Goal: Transaction & Acquisition: Purchase product/service

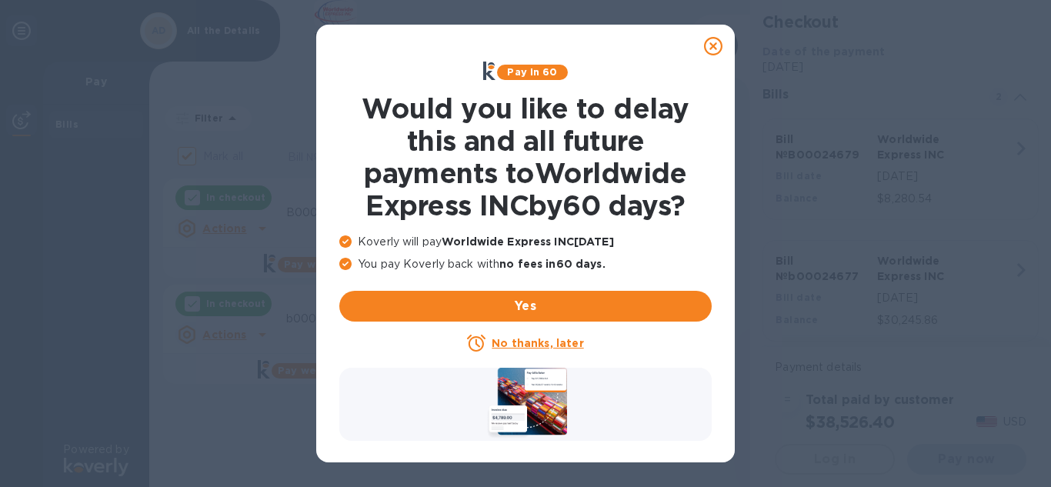
click at [556, 346] on u "No thanks, later" at bounding box center [538, 343] width 92 height 12
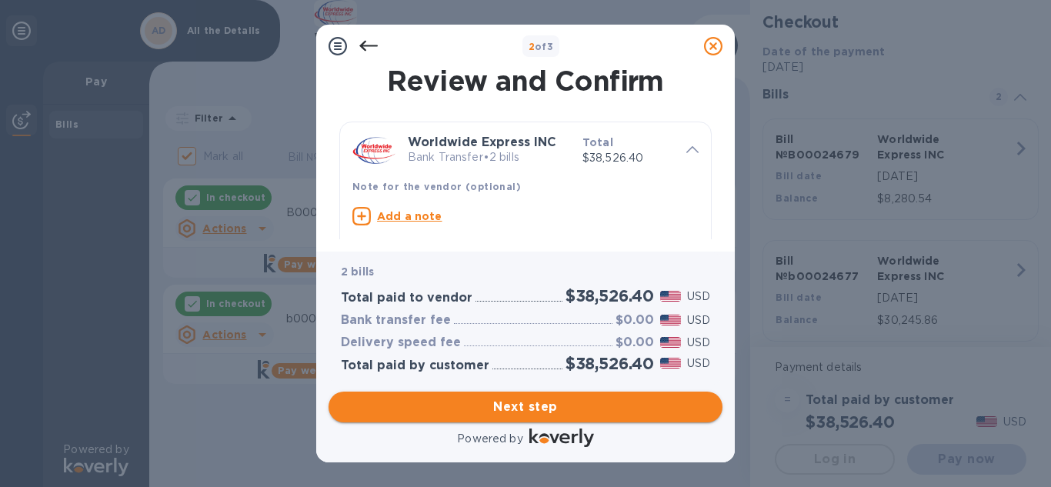
click at [532, 406] on span "Next step" at bounding box center [525, 407] width 369 height 18
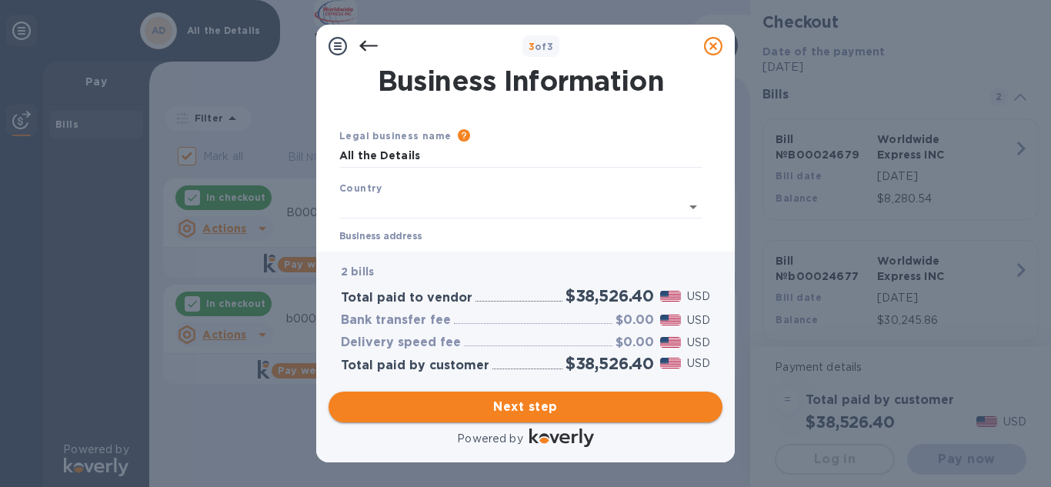
type input "[GEOGRAPHIC_DATA]"
drag, startPoint x: 716, startPoint y: 123, endPoint x: 729, endPoint y: 215, distance: 92.5
click at [729, 215] on div "Business Information Legal business name Please provide the legal name that app…" at bounding box center [525, 160] width 419 height 184
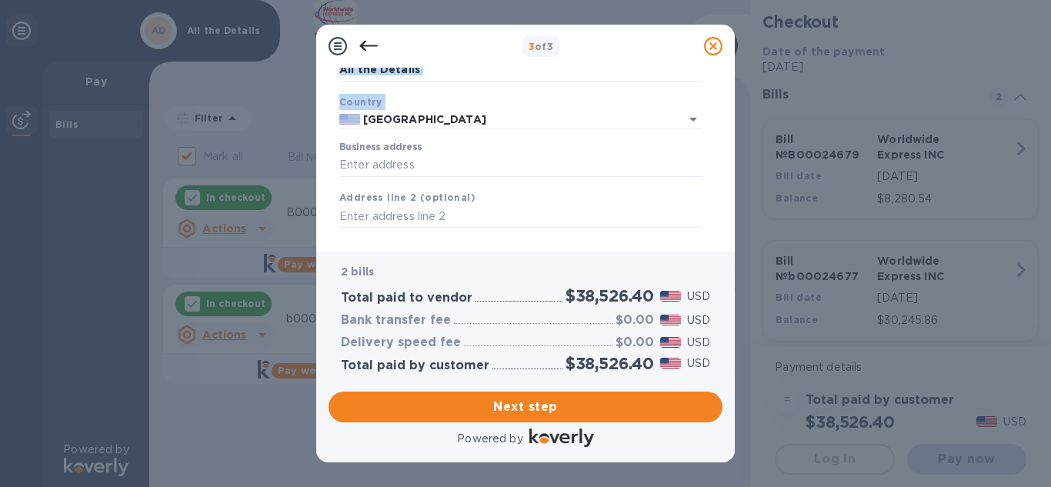
scroll to position [43, 0]
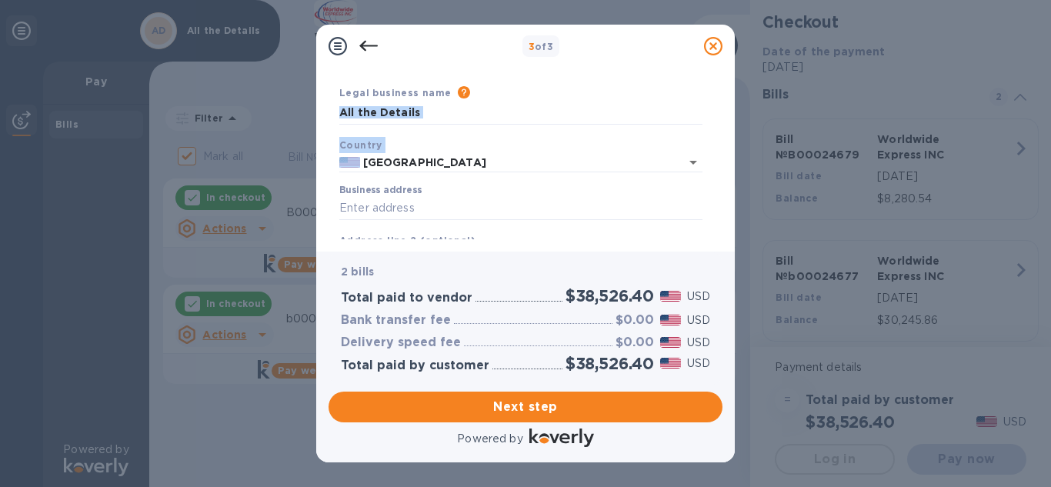
click at [633, 139] on div "Country [GEOGRAPHIC_DATA]" at bounding box center [521, 155] width 376 height 48
click at [422, 205] on input "Business address" at bounding box center [520, 208] width 363 height 23
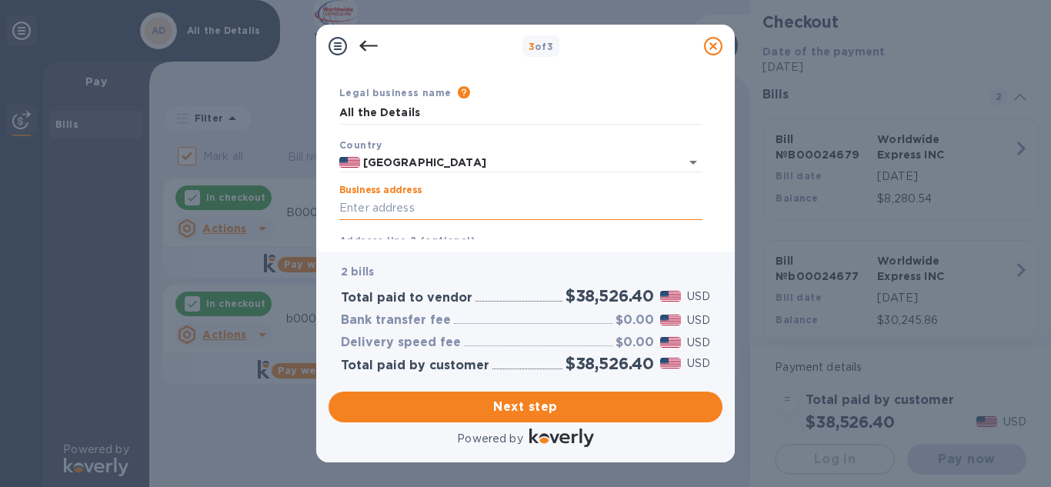
type input "[STREET_ADDRESS]"
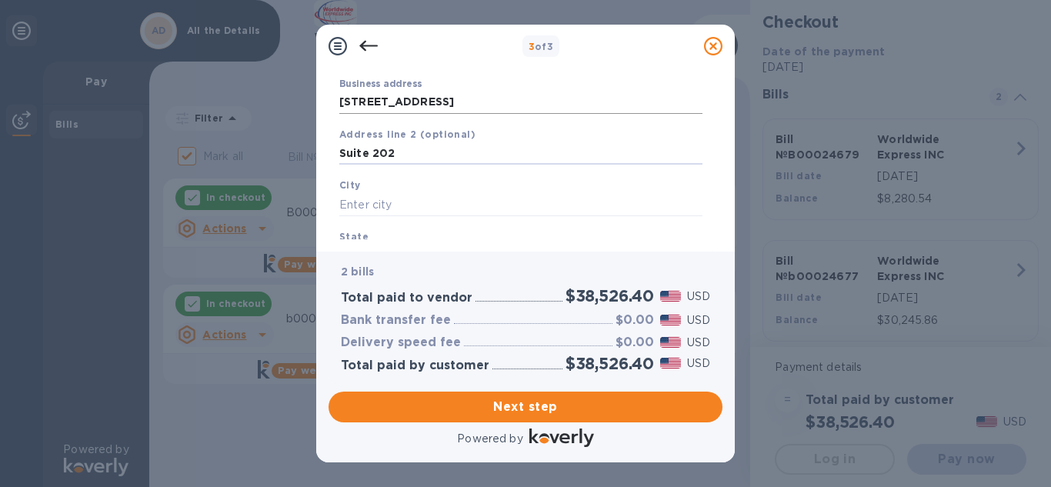
type input "Suite 202"
type input "Westport"
type input "CT"
type input "06880"
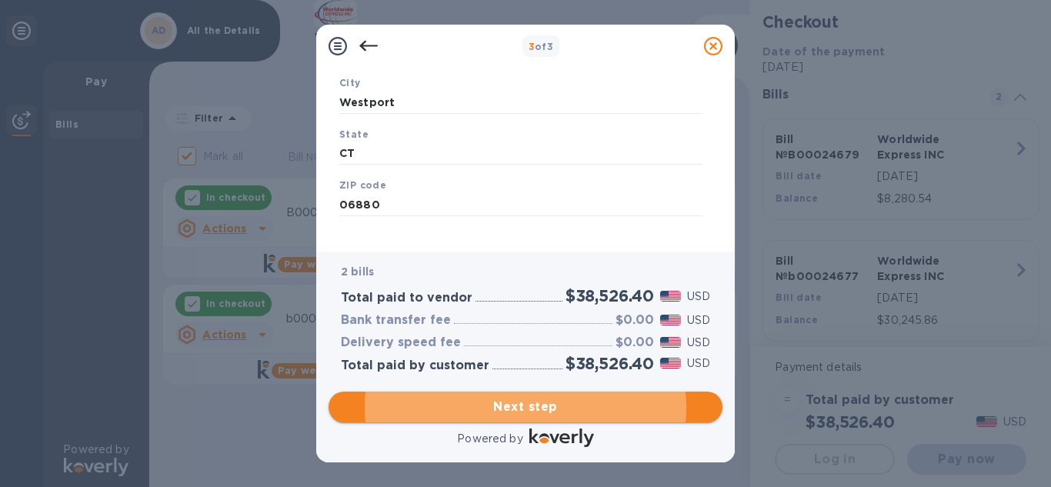
click at [525, 411] on span "Next step" at bounding box center [525, 407] width 369 height 18
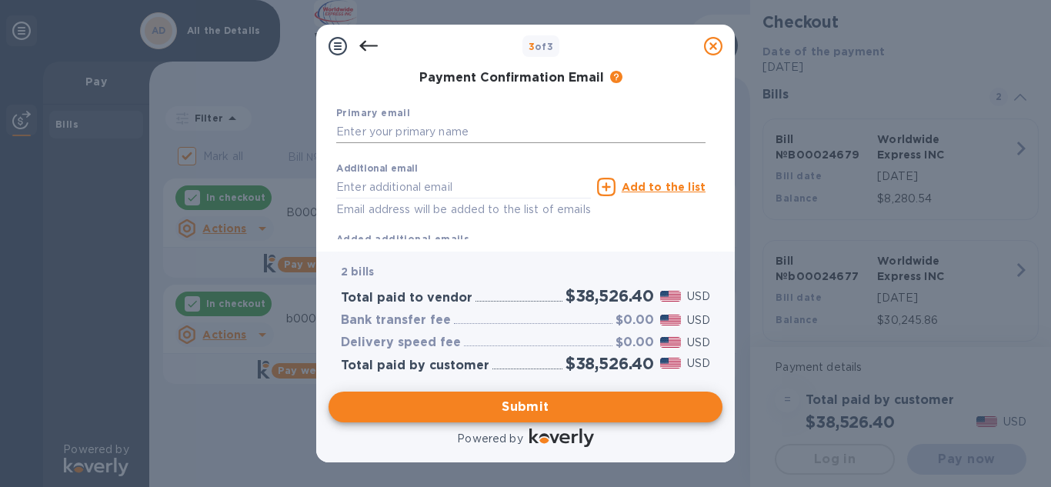
click at [469, 132] on input "text" at bounding box center [520, 132] width 369 height 23
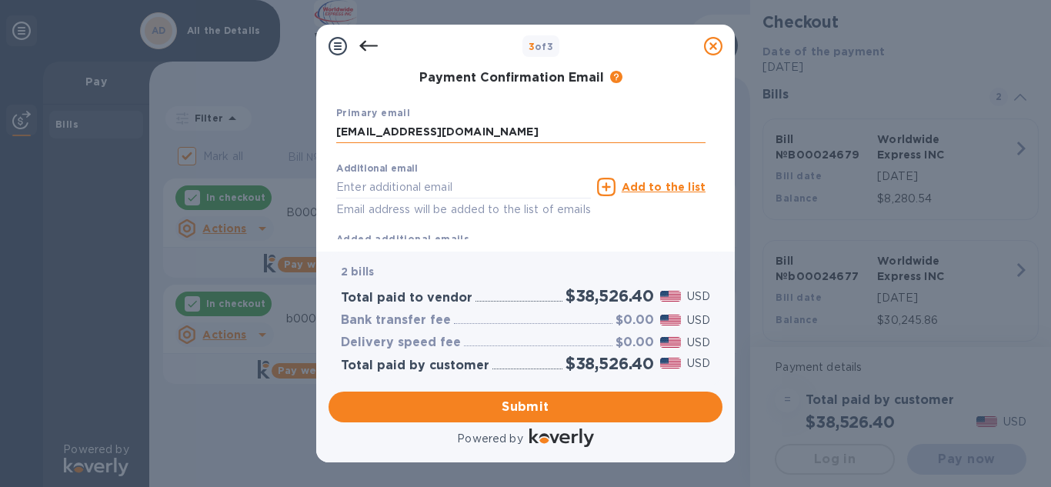
type input "[EMAIL_ADDRESS][DOMAIN_NAME]"
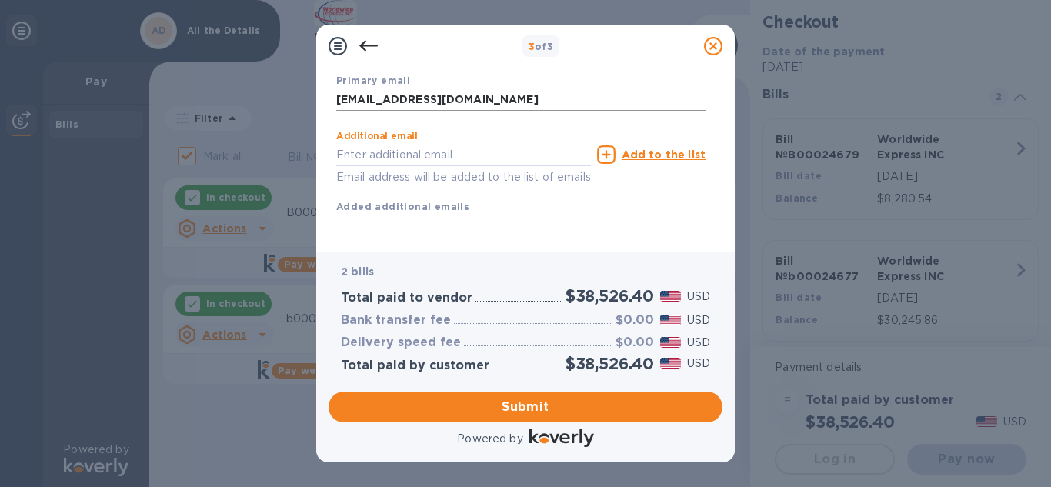
scroll to position [302, 0]
click at [531, 407] on span "Submit" at bounding box center [525, 407] width 369 height 18
click at [525, 406] on span "Submit" at bounding box center [525, 407] width 369 height 18
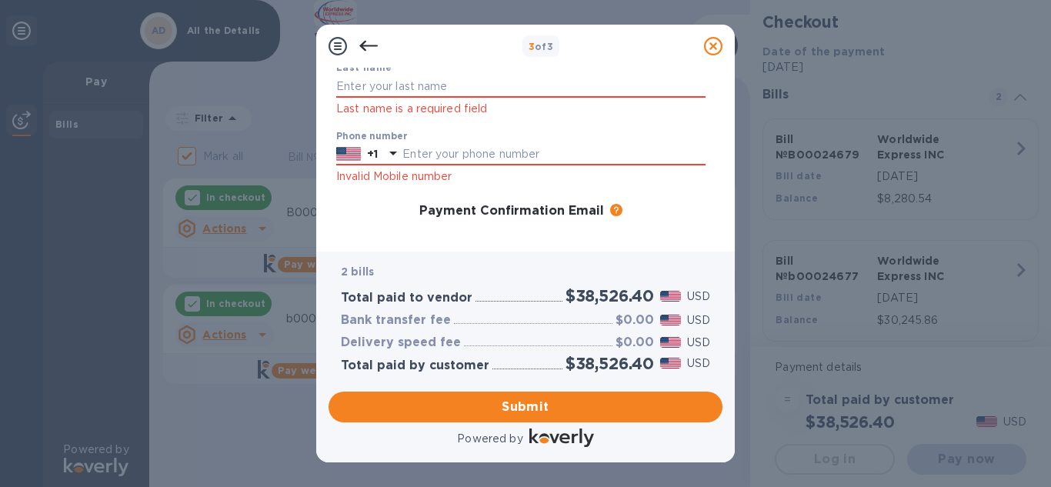
scroll to position [0, 0]
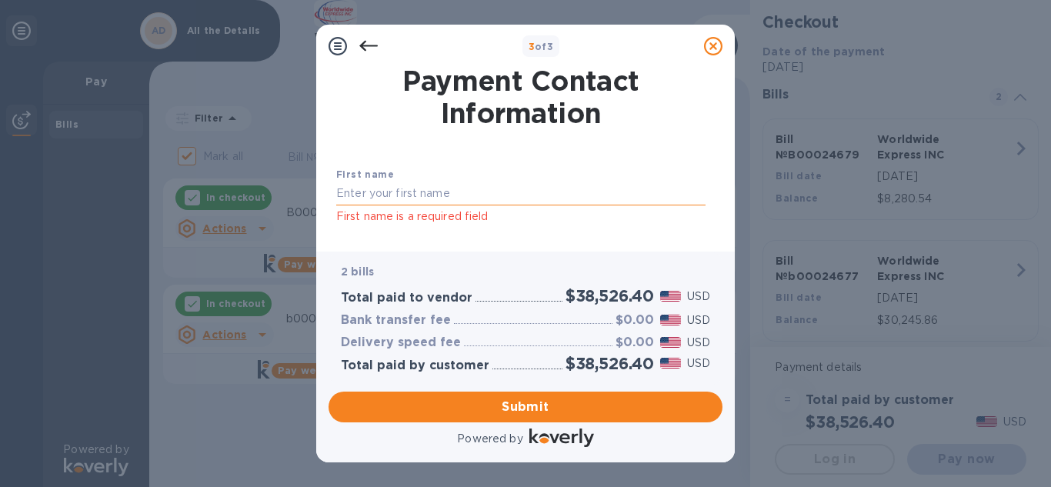
click at [476, 191] on input "text" at bounding box center [520, 193] width 369 height 23
type input "Deb"
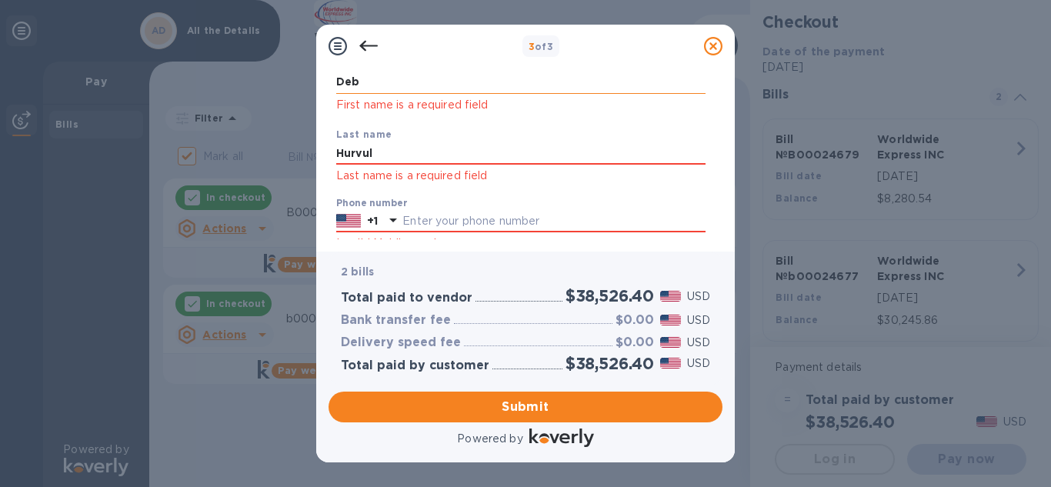
type input "Hurvul"
type input "2032585879"
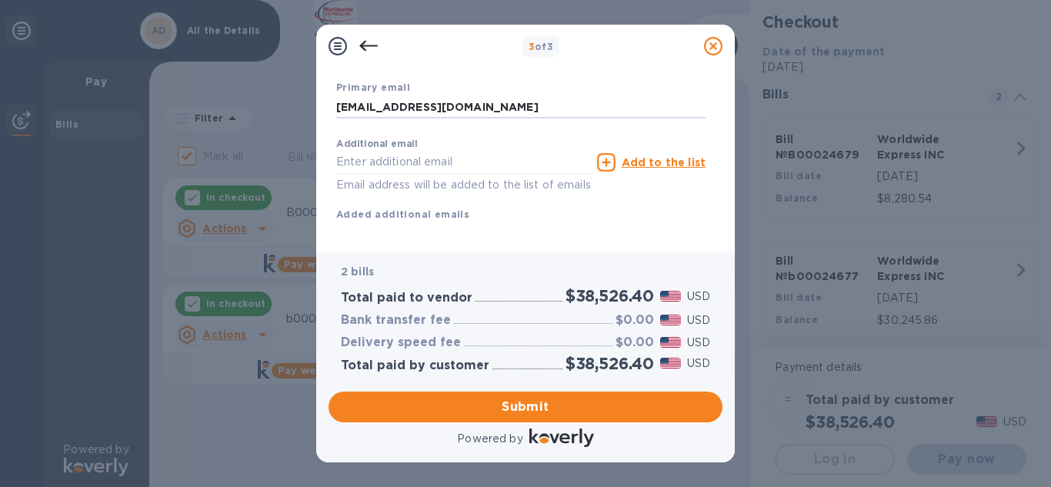
scroll to position [362, 0]
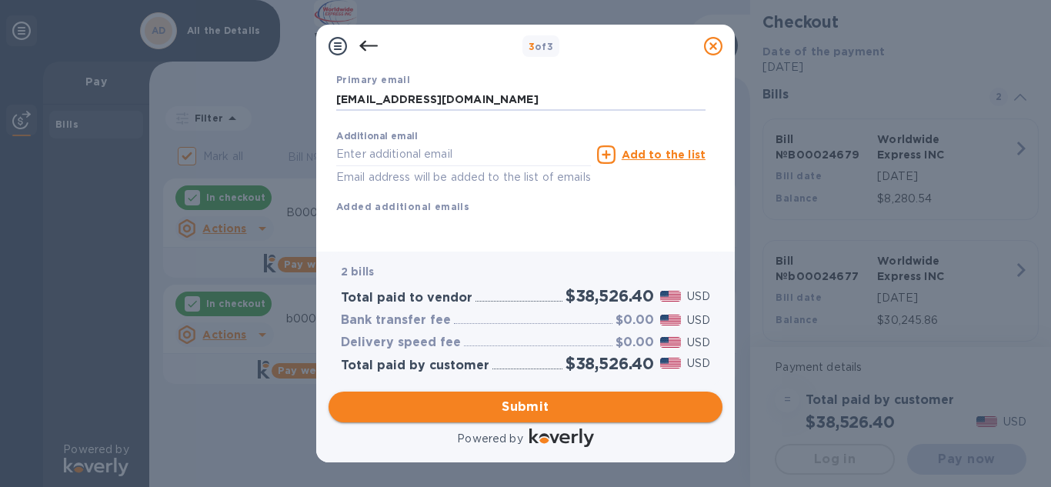
click at [514, 406] on span "Submit" at bounding box center [525, 407] width 369 height 18
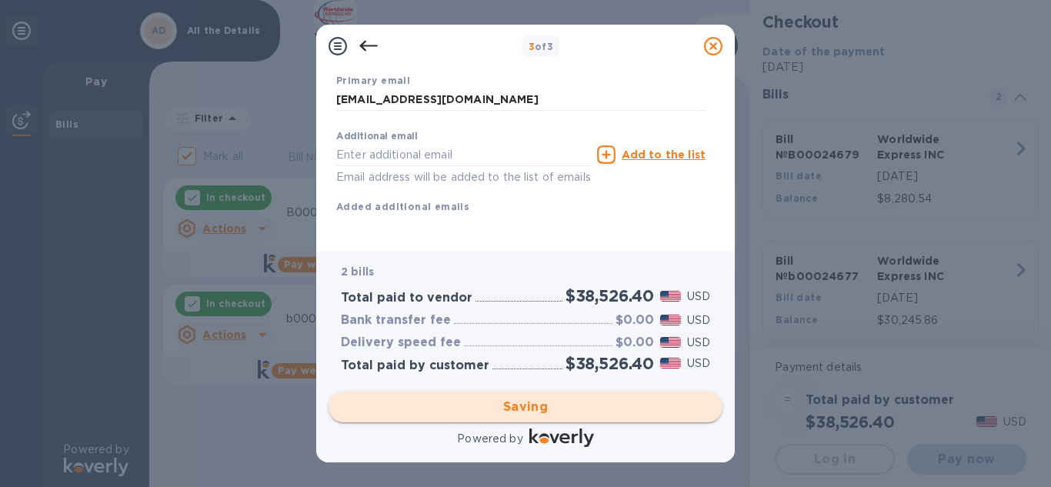
checkbox input "false"
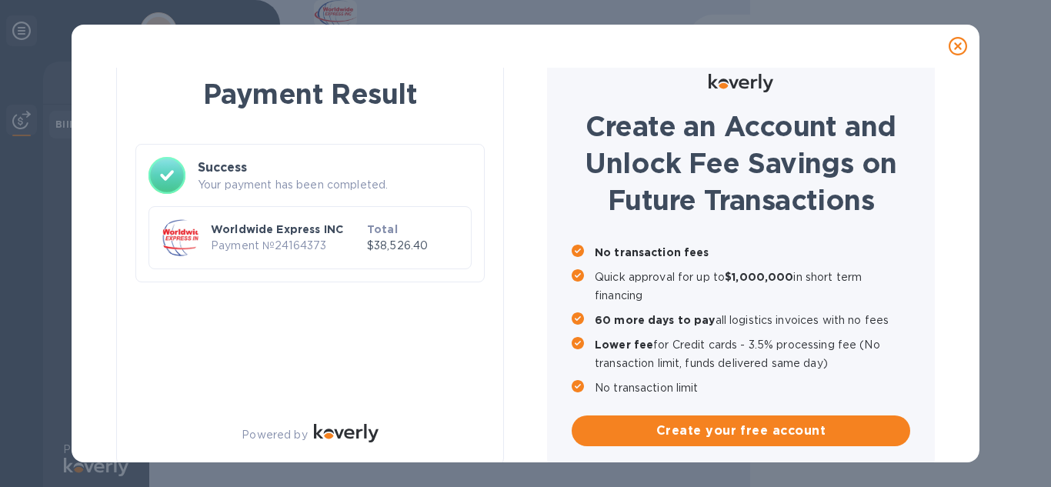
scroll to position [33, 0]
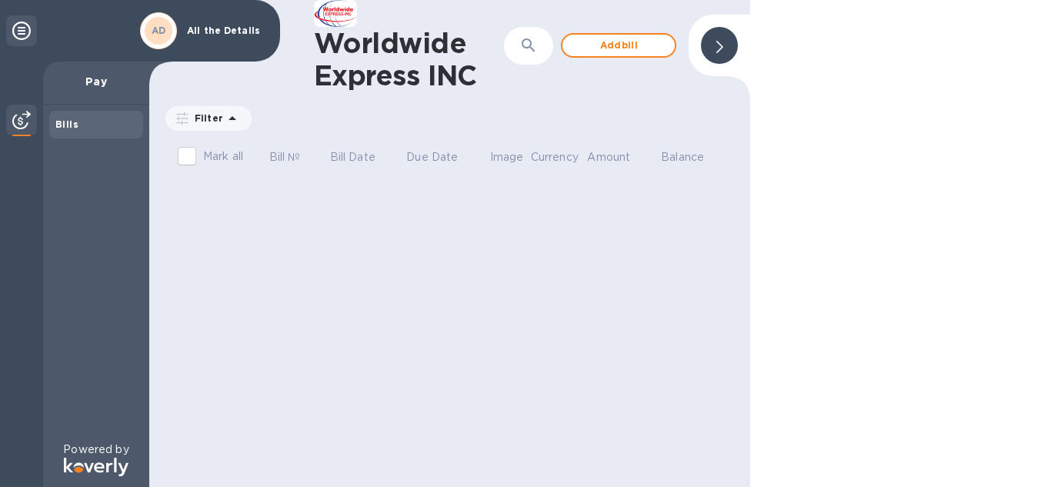
click at [14, 29] on icon at bounding box center [21, 31] width 18 height 18
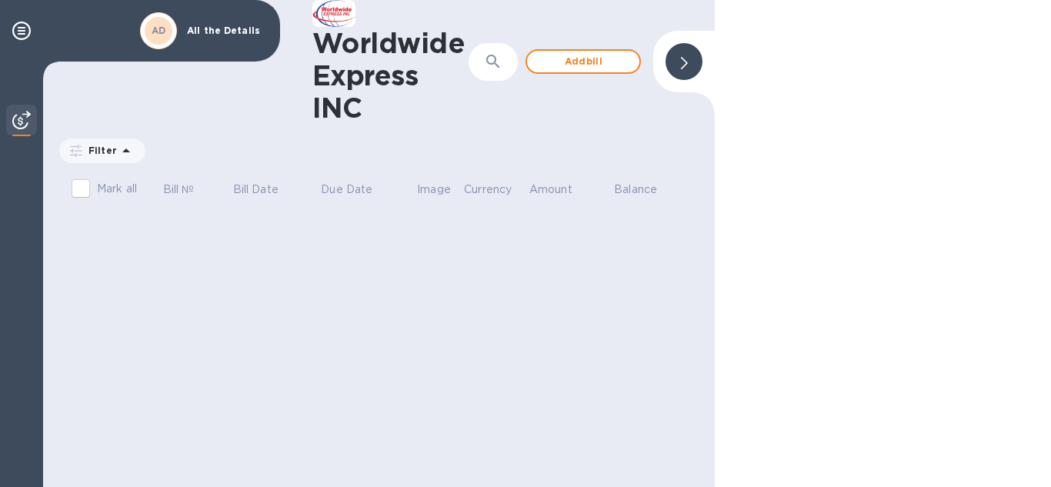
click at [685, 61] on icon at bounding box center [684, 63] width 7 height 12
